Goal: Task Accomplishment & Management: Use online tool/utility

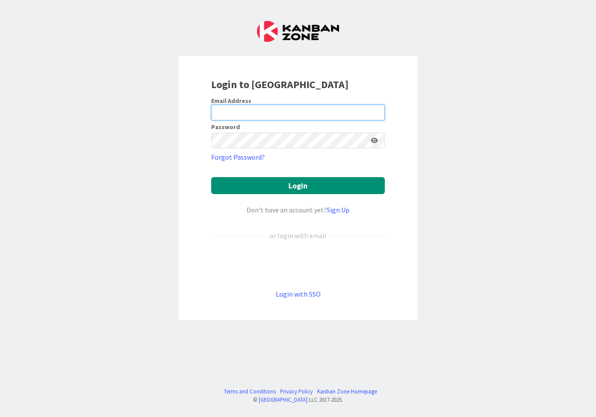
click at [285, 109] on input "email" at bounding box center [298, 113] width 174 height 16
type input "philip@lisakahndesigns.com"
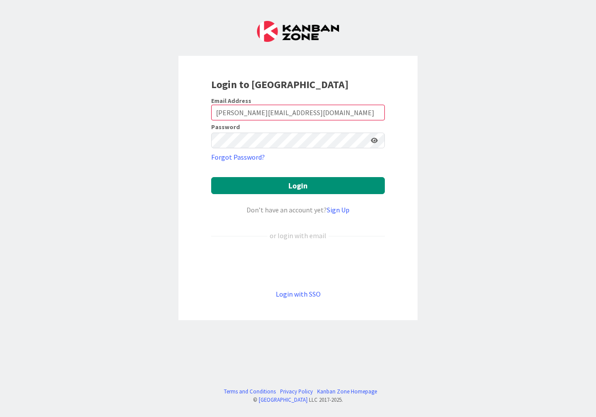
click at [298, 185] on button "Login" at bounding box center [298, 185] width 174 height 17
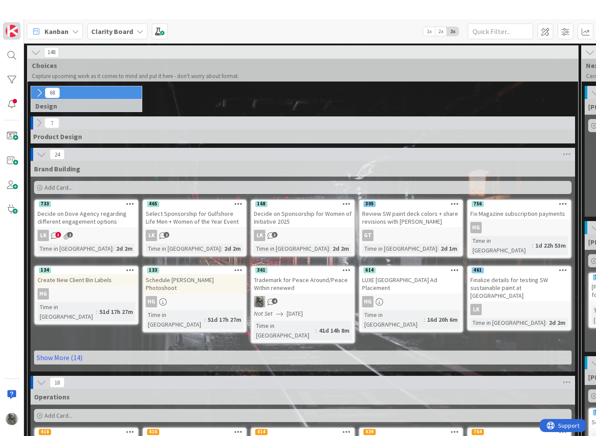
click at [9, 18] on img at bounding box center [12, 12] width 12 height 12
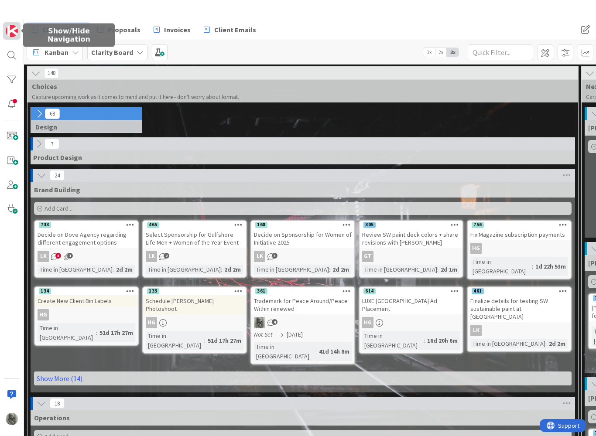
click at [10, 18] on img at bounding box center [12, 12] width 12 height 12
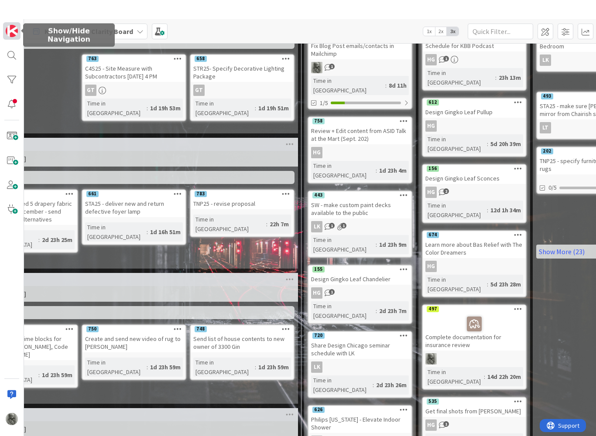
scroll to position [83, 952]
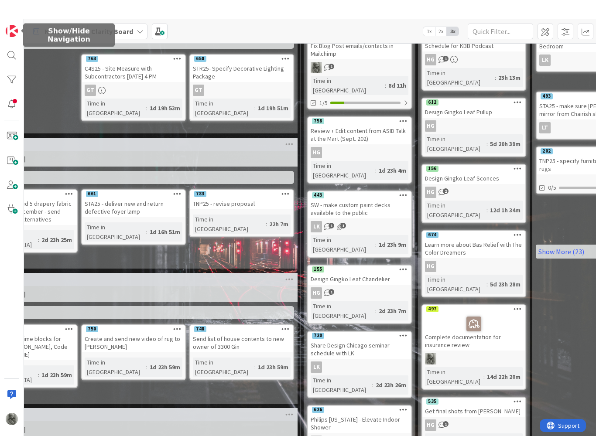
click at [358, 116] on div "Review + Edit content from ASID Talk at the Mart (Sept. 202)" at bounding box center [359, 115] width 103 height 19
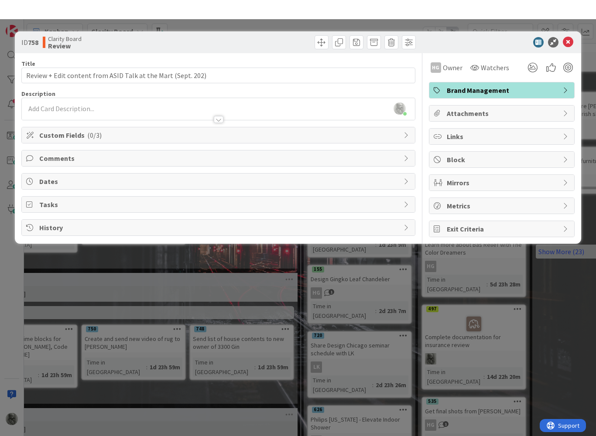
click at [327, 121] on span "Custom Fields ( 0/3 )" at bounding box center [219, 116] width 360 height 10
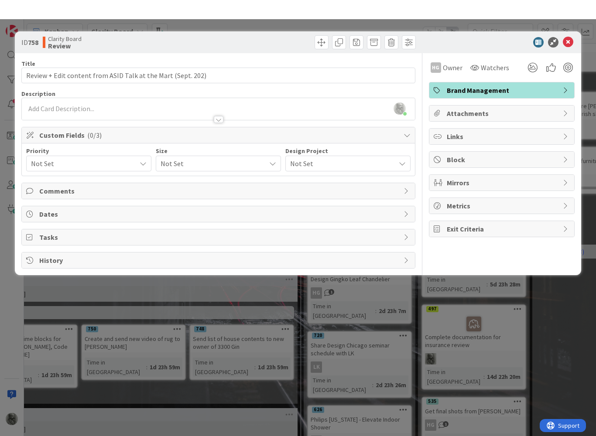
click at [331, 152] on div "Not Set" at bounding box center [347, 144] width 125 height 16
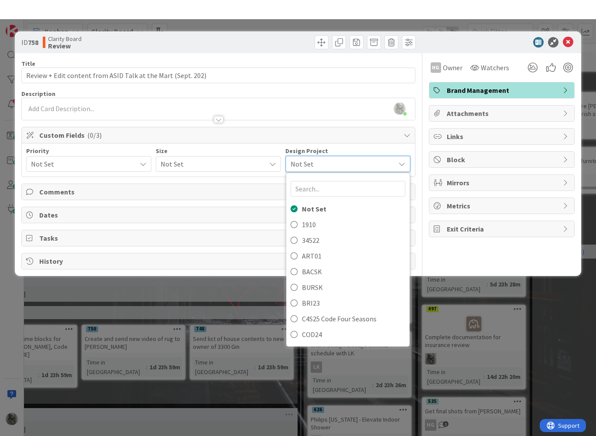
click at [228, 153] on div "Not Set" at bounding box center [218, 145] width 125 height 16
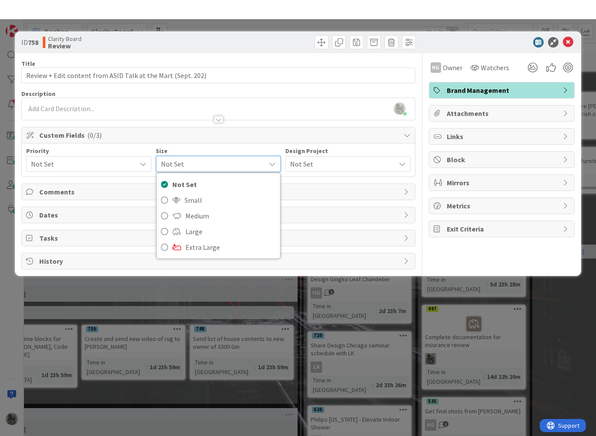
click at [341, 178] on span "Comments" at bounding box center [219, 172] width 360 height 10
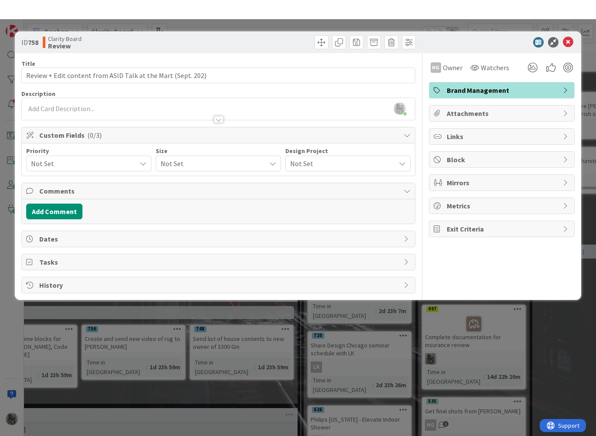
click at [71, 180] on div "Comments" at bounding box center [218, 172] width 393 height 16
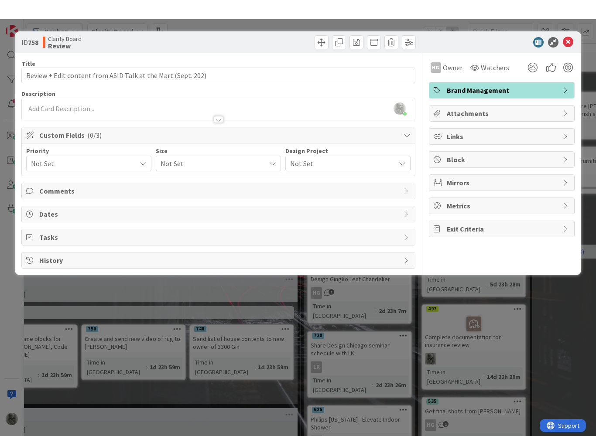
click at [58, 152] on div "Not Set" at bounding box center [88, 144] width 125 height 16
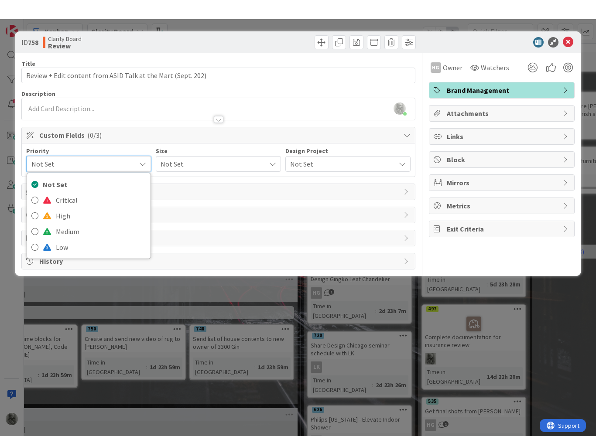
click at [169, 181] on div "Comments" at bounding box center [218, 173] width 393 height 16
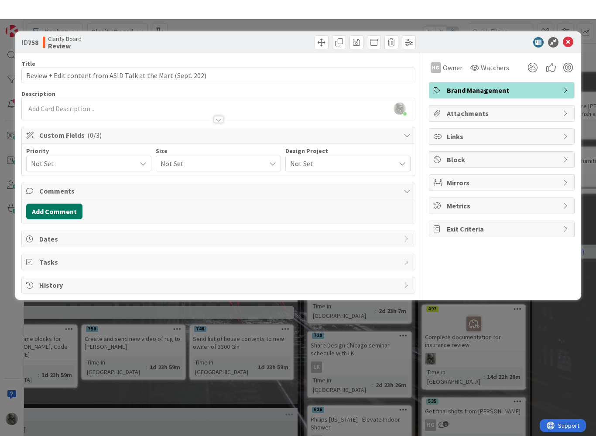
click at [54, 200] on button "Add Comment" at bounding box center [54, 192] width 56 height 16
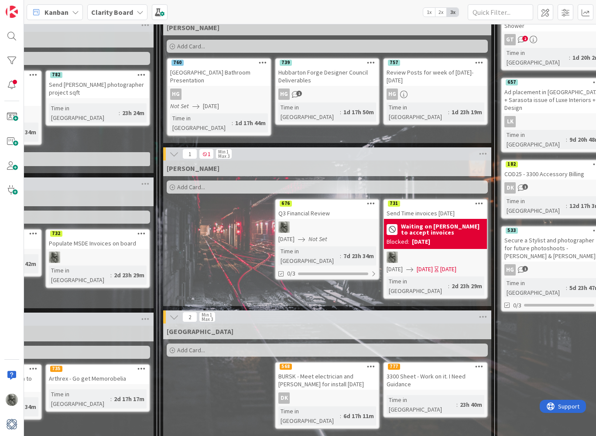
scroll to position [465, 758]
